Goal: Find contact information: Find contact information

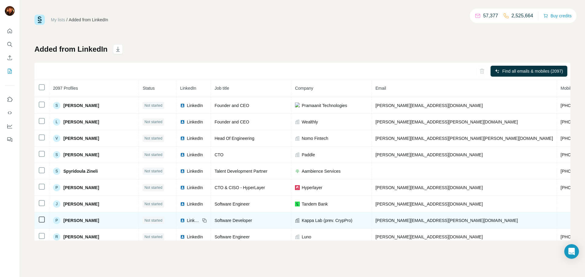
scroll to position [438, 0]
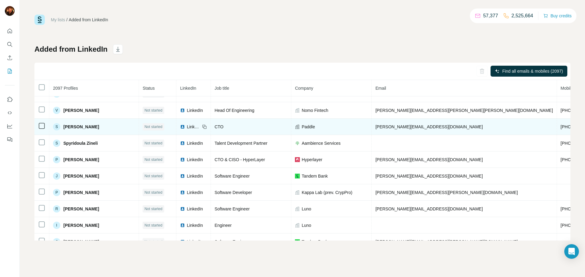
click at [560, 129] on span "+1 435-224-4940" at bounding box center [579, 127] width 38 height 5
drag, startPoint x: 478, startPoint y: 136, endPoint x: 444, endPoint y: 135, distance: 34.4
click at [560, 129] on span "+1 435-224-4940" at bounding box center [579, 127] width 38 height 5
drag, startPoint x: 396, startPoint y: 135, endPoint x: 348, endPoint y: 135, distance: 48.4
click at [371, 135] on td "steve@paddle.com" at bounding box center [463, 127] width 185 height 16
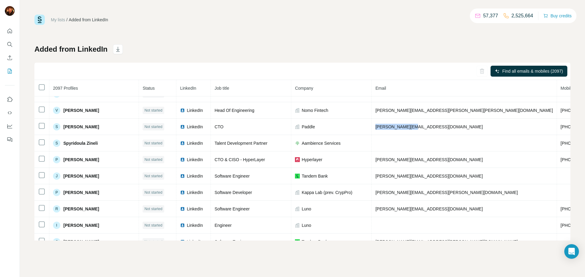
copy tr "steve@paddle.com"
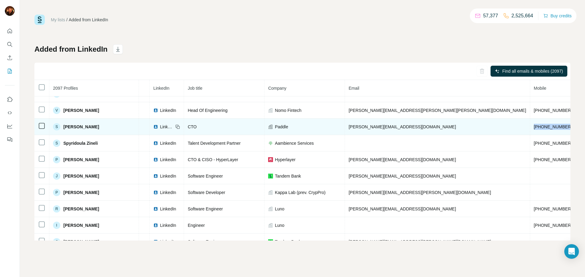
drag, startPoint x: 443, startPoint y: 135, endPoint x: 519, endPoint y: 134, distance: 76.4
click at [519, 134] on tr "S Stephen Wilcock Not started LinkedIn CTO Paddle steve@paddle.com +1 435-224-4…" at bounding box center [353, 127] width 690 height 16
